Goal: Task Accomplishment & Management: Complete application form

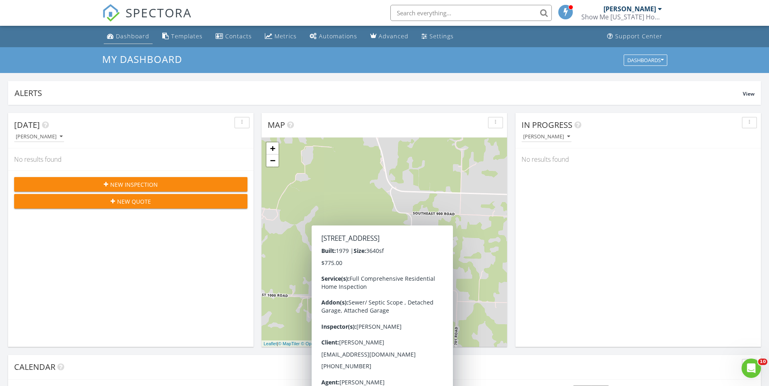
click at [139, 37] on div "Dashboard" at bounding box center [133, 36] width 34 height 8
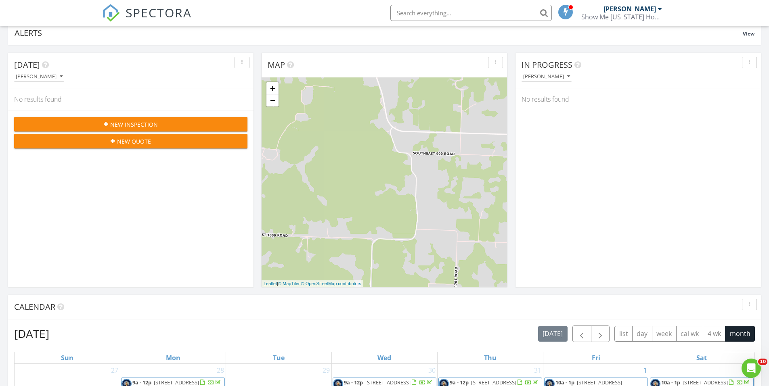
scroll to position [40, 0]
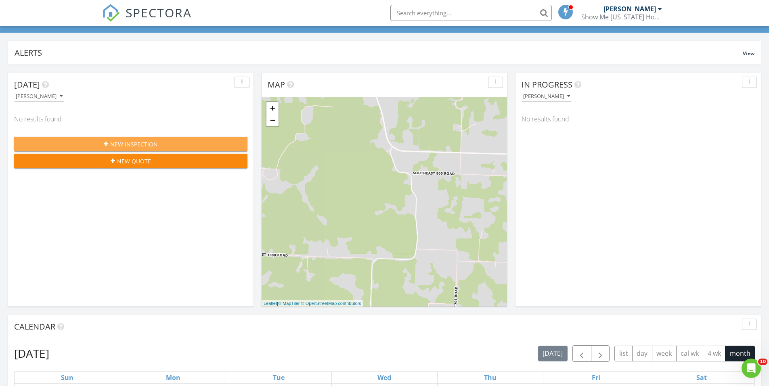
click at [201, 145] on div "New Inspection" at bounding box center [131, 144] width 220 height 8
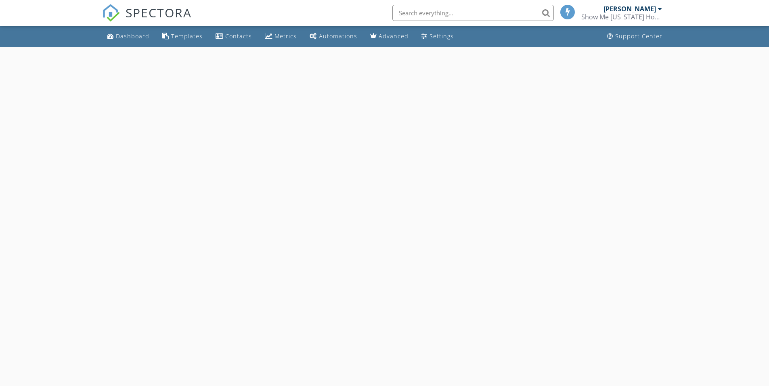
select select "7"
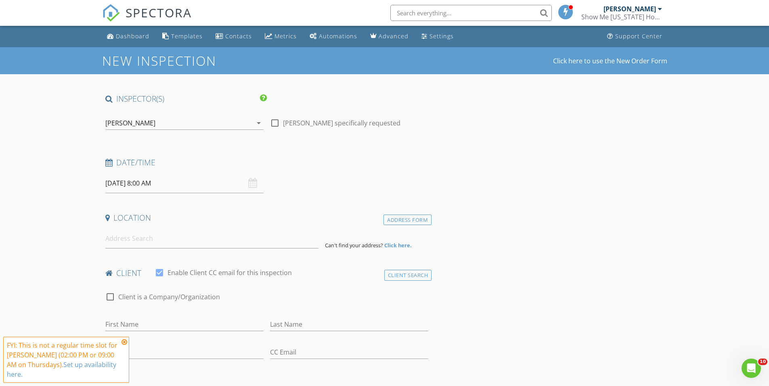
click at [167, 178] on input "[DATE] 8:00 AM" at bounding box center [184, 184] width 158 height 20
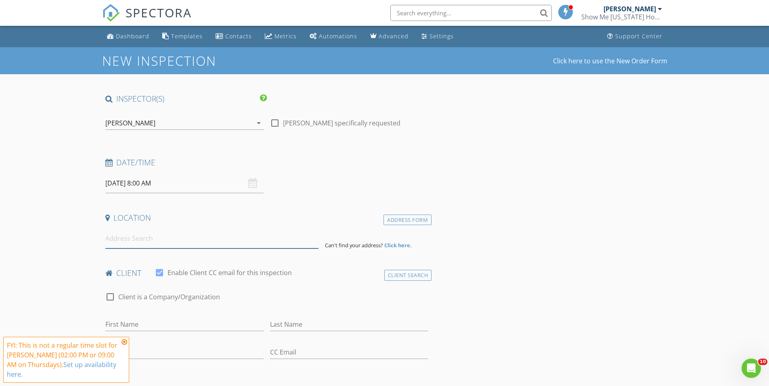
click at [150, 241] on input at bounding box center [211, 239] width 213 height 20
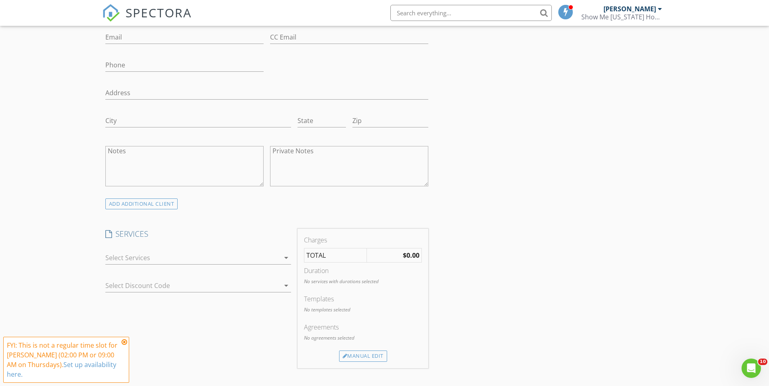
scroll to position [363, 0]
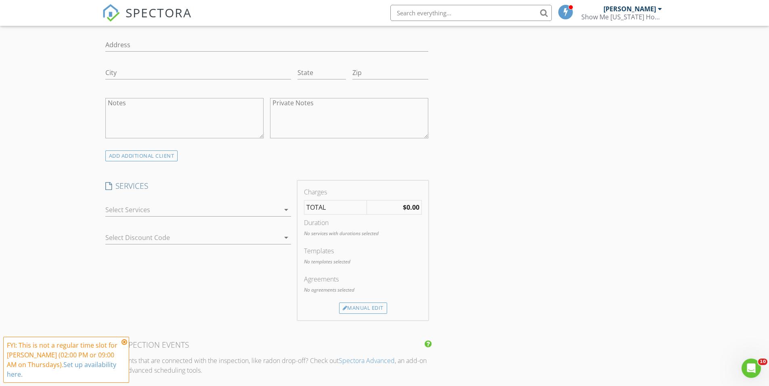
click at [194, 212] on div at bounding box center [192, 210] width 174 height 13
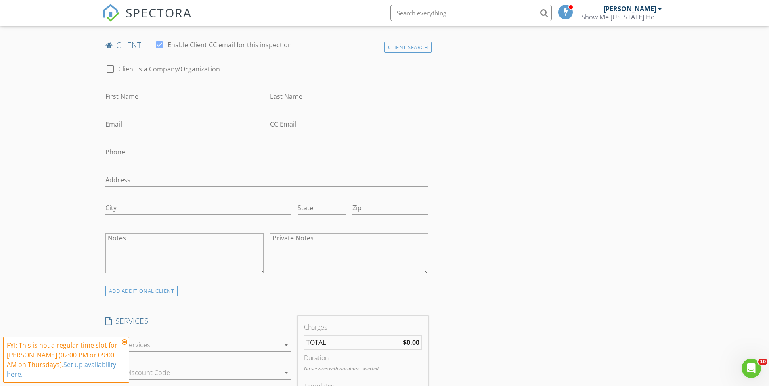
scroll to position [323, 0]
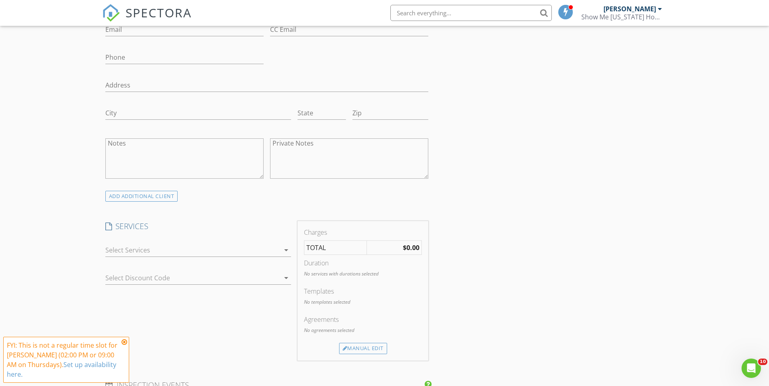
click at [202, 252] on div at bounding box center [192, 250] width 174 height 13
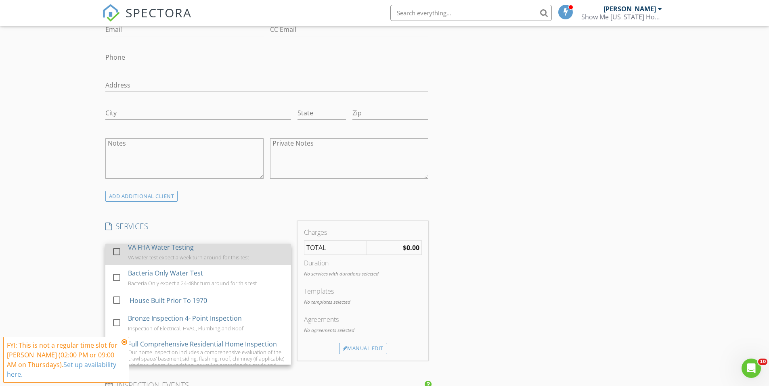
scroll to position [157, 0]
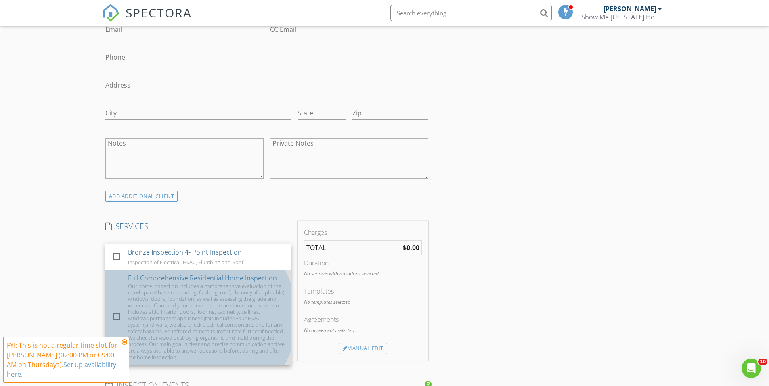
click at [206, 315] on div "Our home inspection includes a comprehensive evaluation of the crawl space/ bas…" at bounding box center [206, 322] width 157 height 78
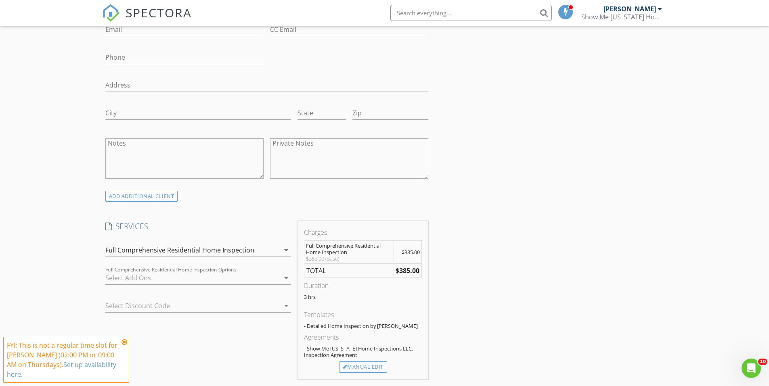
click at [233, 252] on div "Full Comprehensive Residential Home Inspection" at bounding box center [179, 250] width 149 height 7
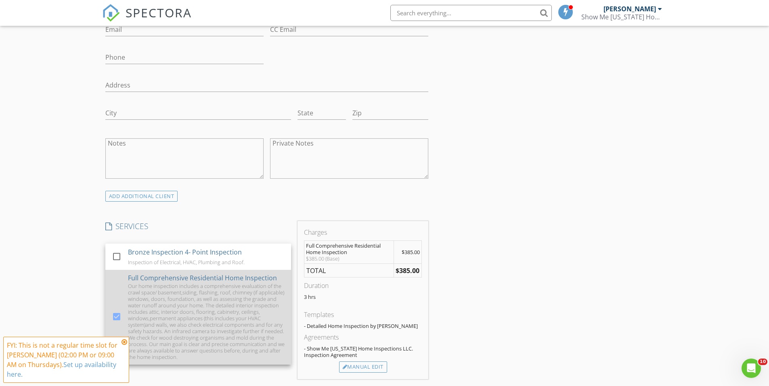
click at [145, 311] on div "Our home inspection includes a comprehensive evaluation of the crawl space/ bas…" at bounding box center [206, 322] width 157 height 78
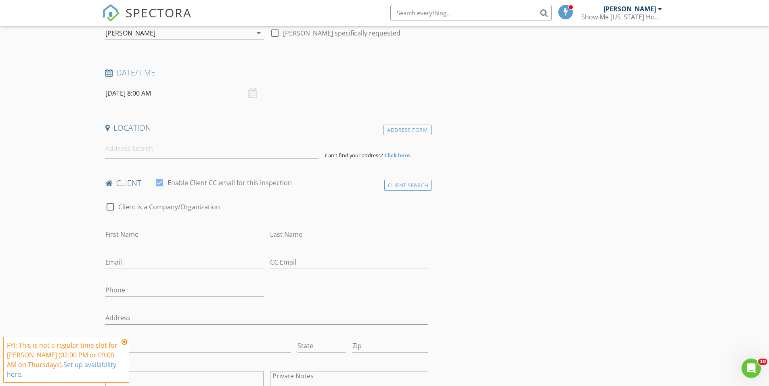
scroll to position [40, 0]
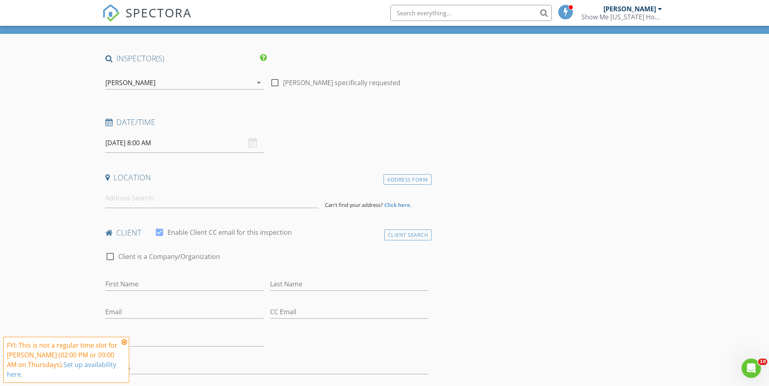
click at [192, 147] on input "[DATE] 8:00 AM" at bounding box center [184, 143] width 158 height 20
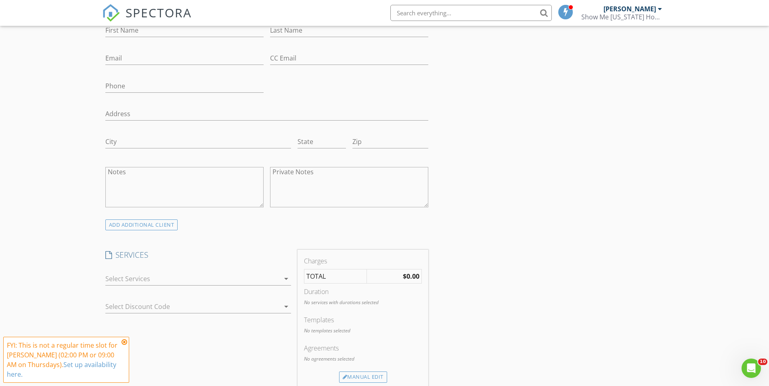
scroll to position [363, 0]
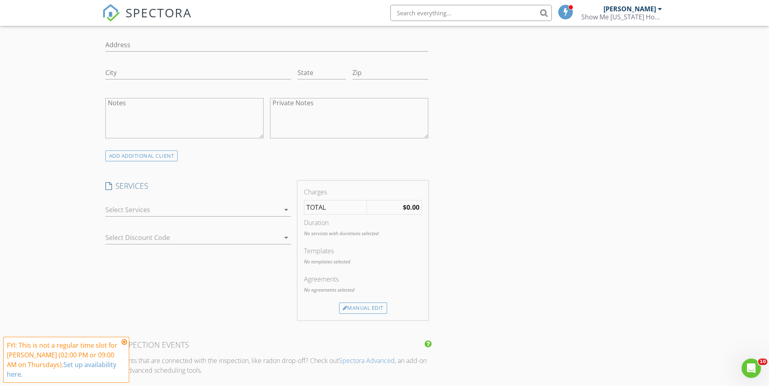
click at [264, 205] on div at bounding box center [192, 210] width 174 height 13
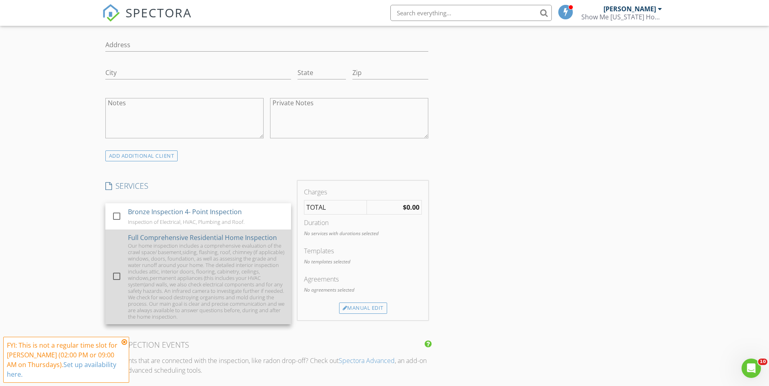
scroll to position [565, 0]
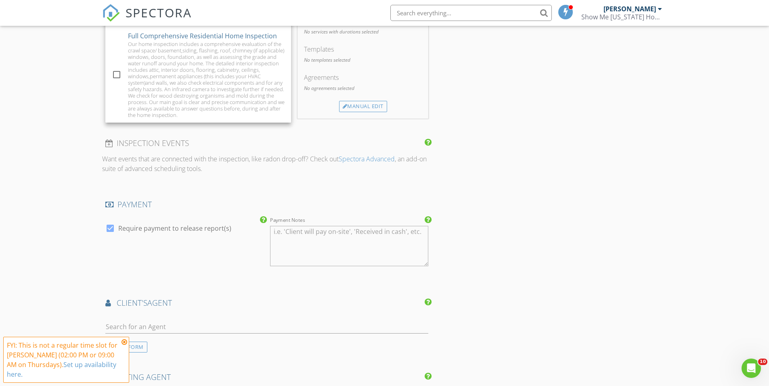
drag, startPoint x: 530, startPoint y: 161, endPoint x: 505, endPoint y: 164, distance: 24.8
click at [530, 161] on div "INSPECTOR(S) check_box [PERSON_NAME] PRIMARY check_box_outline_blank [PERSON_NA…" at bounding box center [384, 197] width 565 height 1339
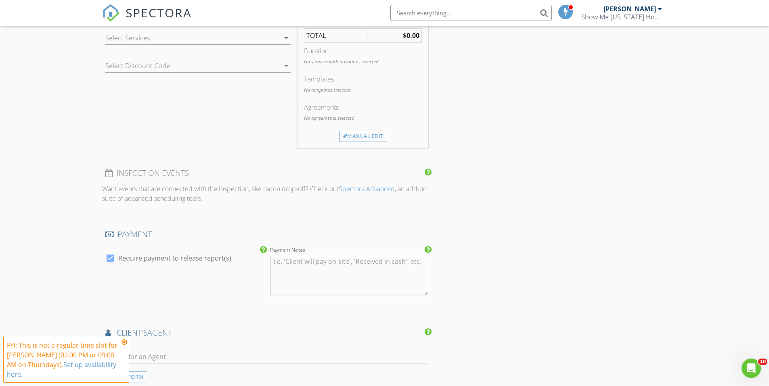
scroll to position [485, 0]
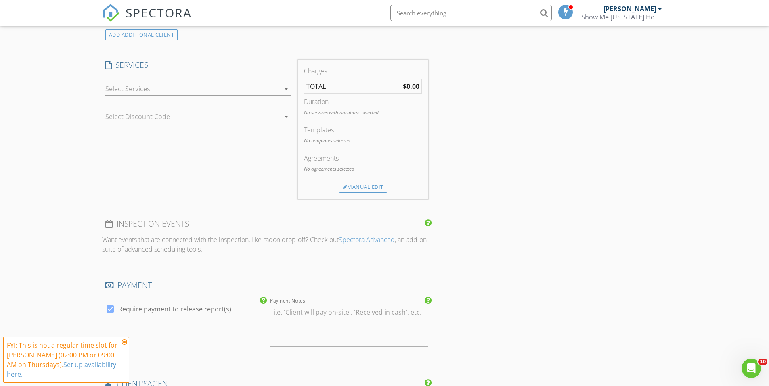
click at [258, 88] on div at bounding box center [192, 88] width 174 height 13
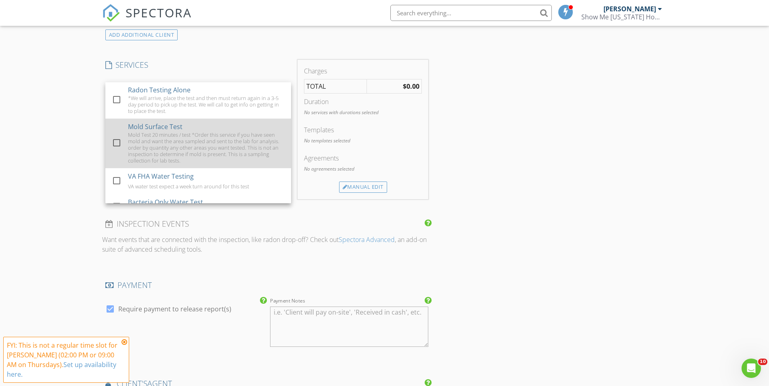
scroll to position [0, 0]
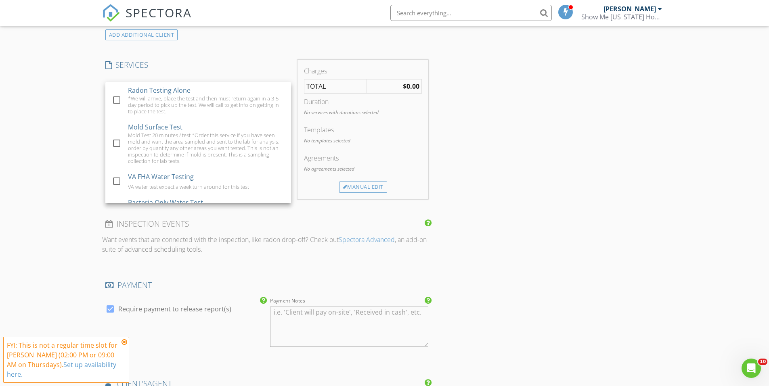
click at [238, 61] on h4 "SERVICES" at bounding box center [198, 65] width 186 height 10
click at [226, 91] on div at bounding box center [192, 88] width 174 height 13
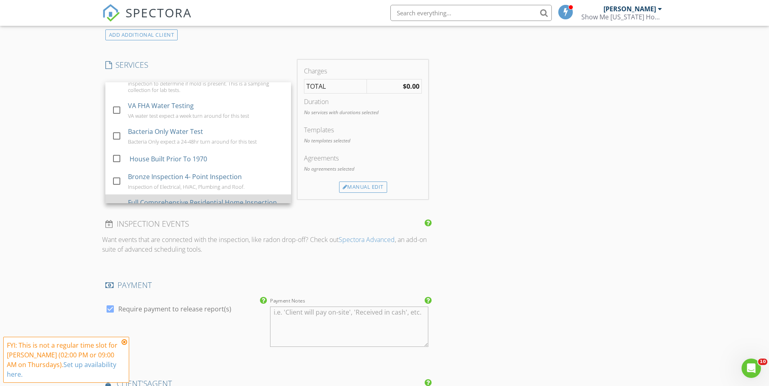
scroll to position [157, 0]
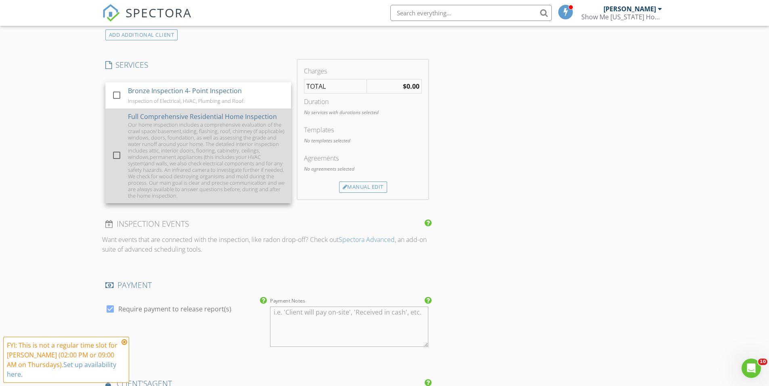
click at [184, 144] on div "Our home inspection includes a comprehensive evaluation of the crawl space/ bas…" at bounding box center [206, 161] width 157 height 78
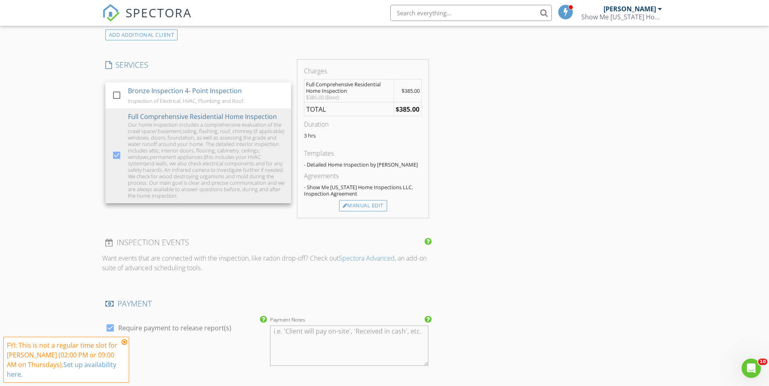
click at [472, 131] on div "INSPECTOR(S) check_box [PERSON_NAME] PRIMARY check_box_outline_blank [PERSON_NA…" at bounding box center [384, 288] width 565 height 1358
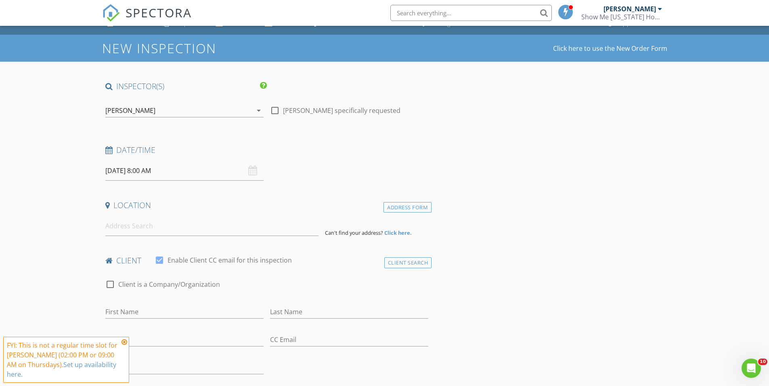
scroll to position [0, 0]
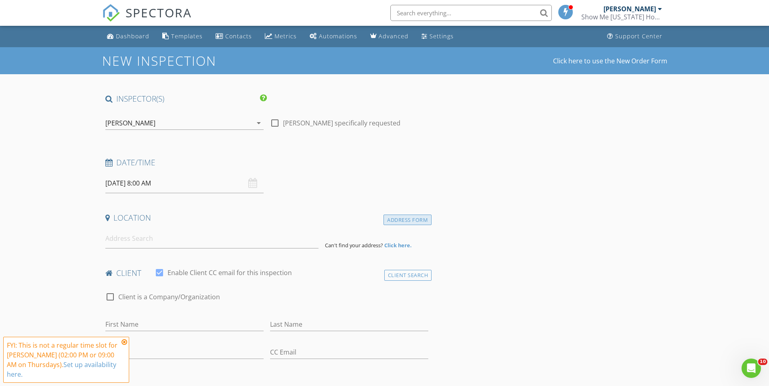
click at [396, 223] on div "Address Form" at bounding box center [408, 220] width 48 height 11
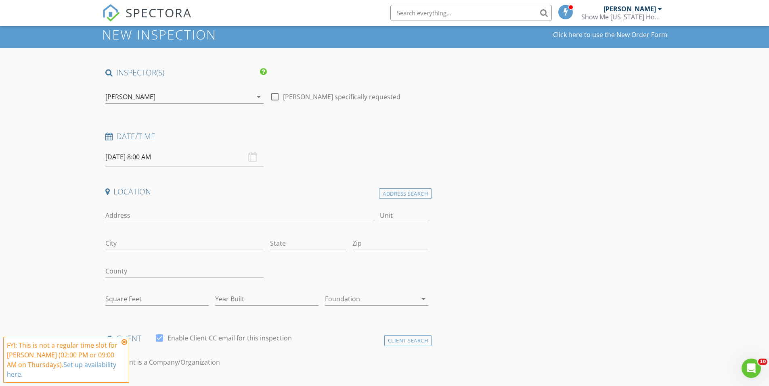
scroll to position [40, 0]
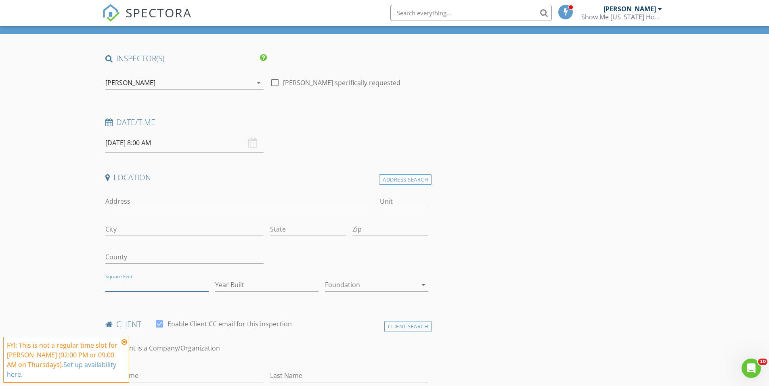
click at [142, 281] on input "Square Feet" at bounding box center [156, 285] width 103 height 13
type input "3000"
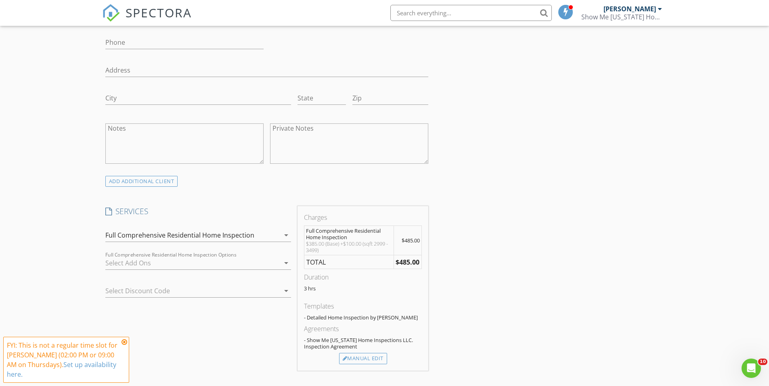
scroll to position [444, 0]
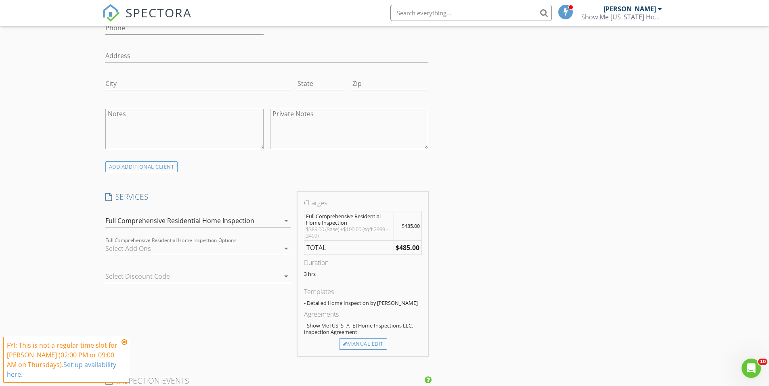
click at [535, 202] on div "INSPECTOR(S) check_box [PERSON_NAME] PRIMARY check_box_outline_blank [PERSON_NA…" at bounding box center [384, 378] width 565 height 1456
